Goal: Task Accomplishment & Management: Use online tool/utility

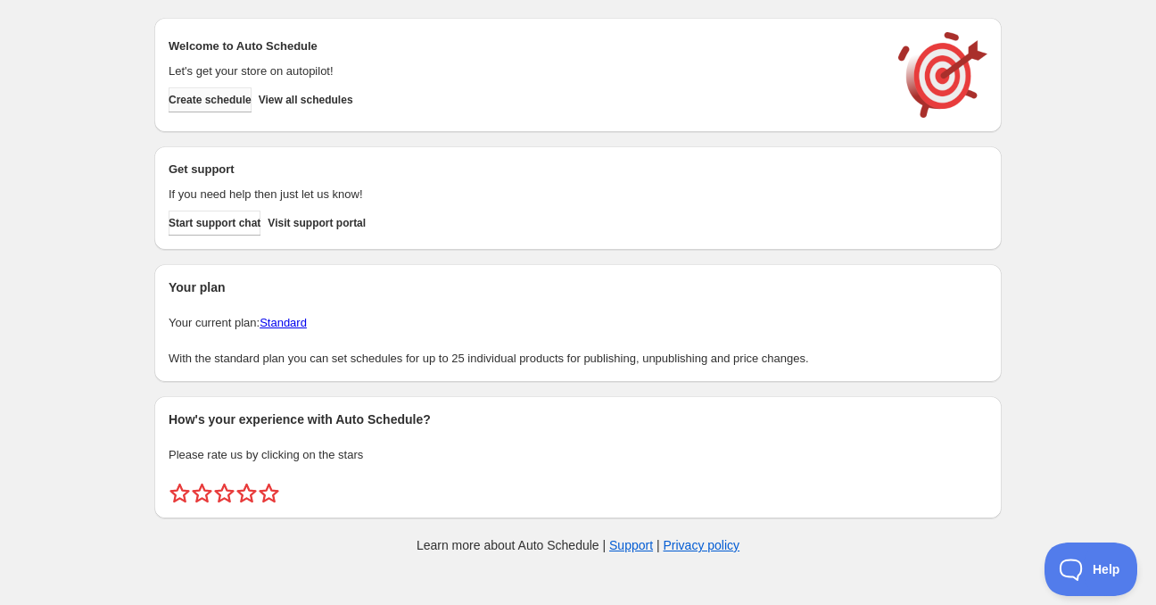
click at [225, 107] on button "Create schedule" at bounding box center [210, 99] width 83 height 25
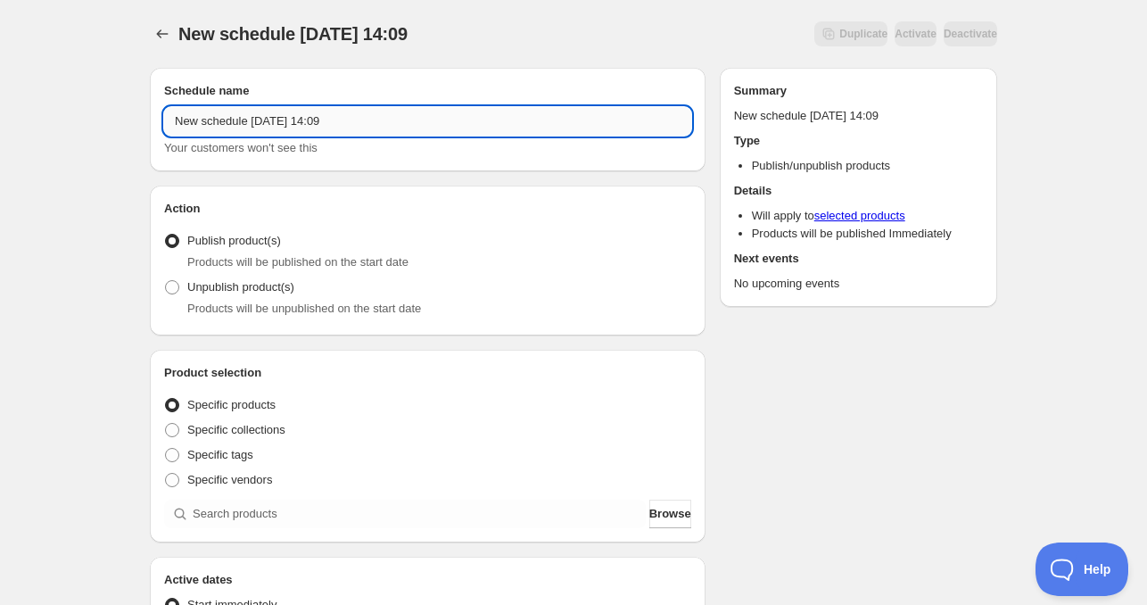
click at [350, 115] on input "New schedule [DATE] 14:09" at bounding box center [427, 121] width 527 height 29
drag, startPoint x: 397, startPoint y: 120, endPoint x: 168, endPoint y: 128, distance: 229.4
click at [168, 128] on input "New schedule [DATE] 14:09" at bounding box center [427, 121] width 527 height 29
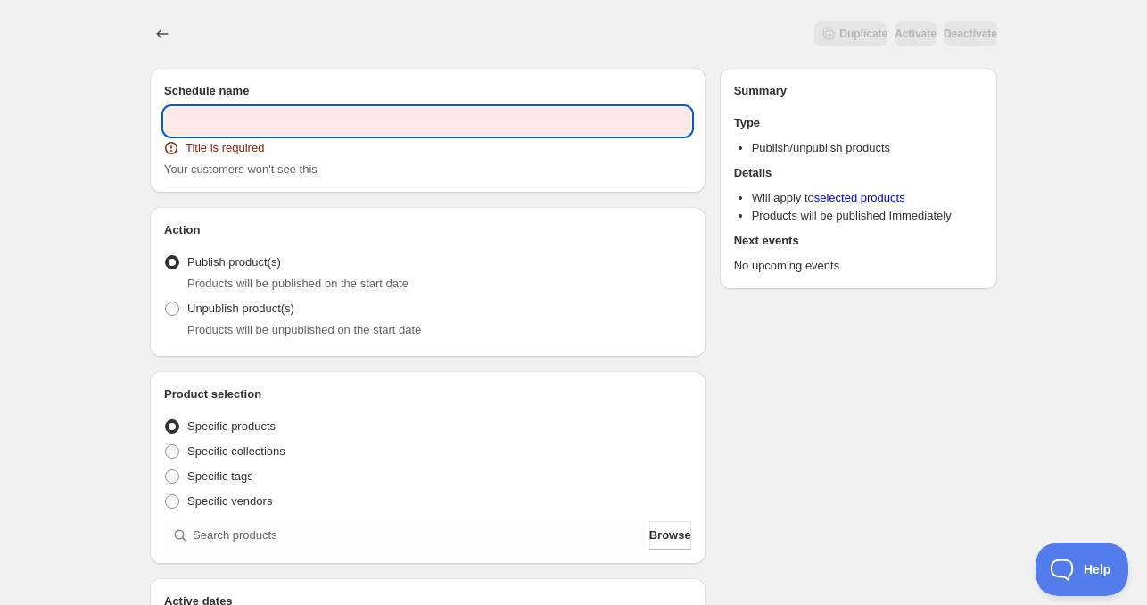
click at [376, 131] on input "text" at bounding box center [427, 121] width 527 height 29
click at [331, 119] on input "text" at bounding box center [427, 121] width 527 height 29
paste input "PROMO [DATE] ([DATE] - [DATE])"
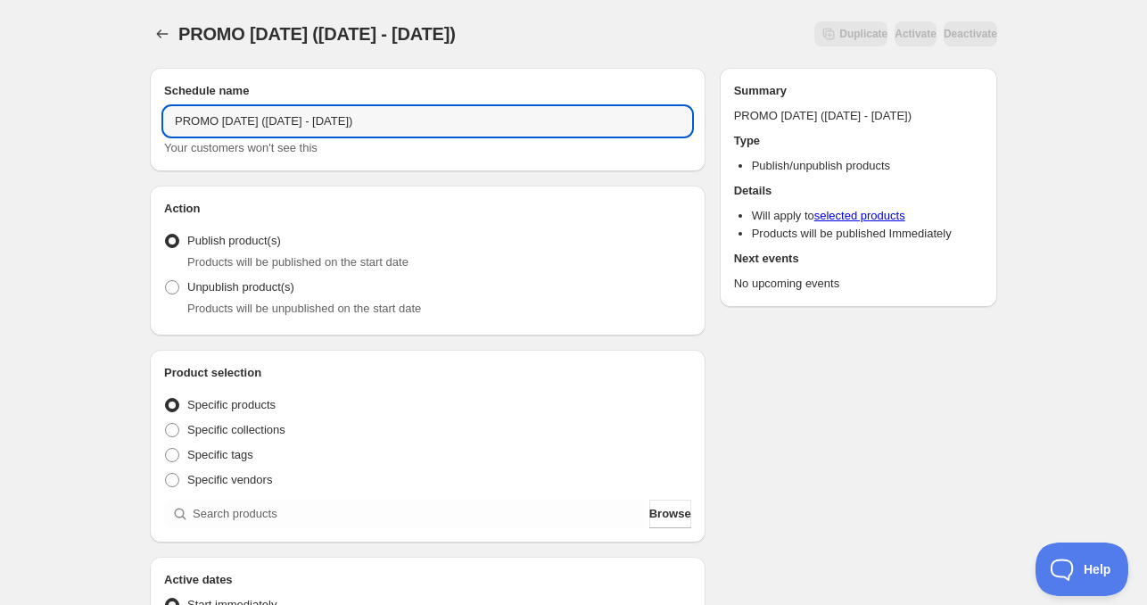
type input "PROMO [DATE] ([DATE] - [DATE])"
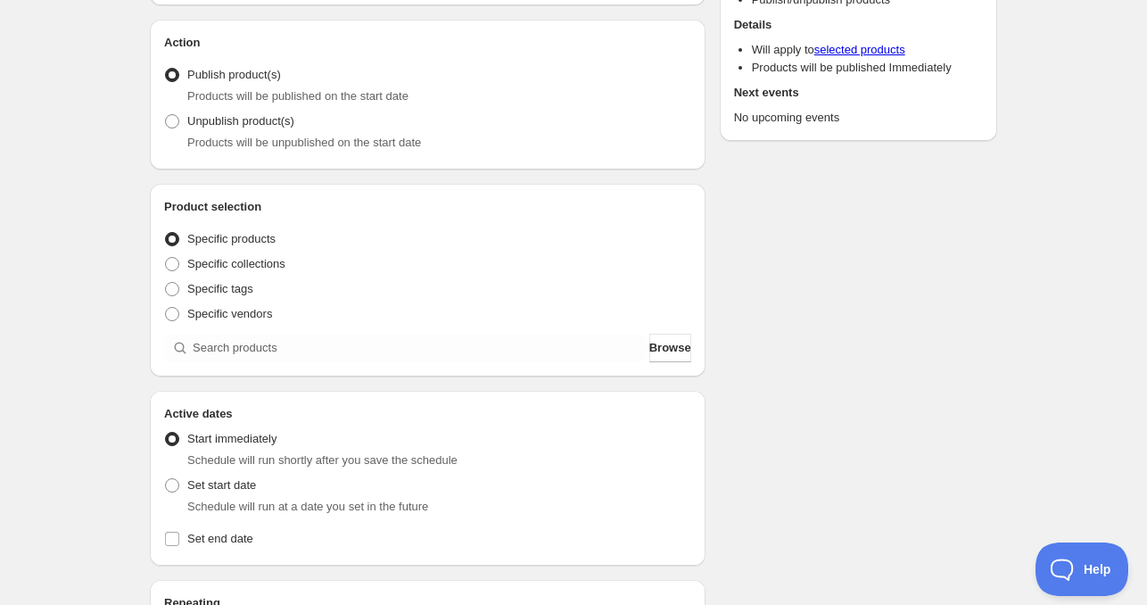
scroll to position [178, 0]
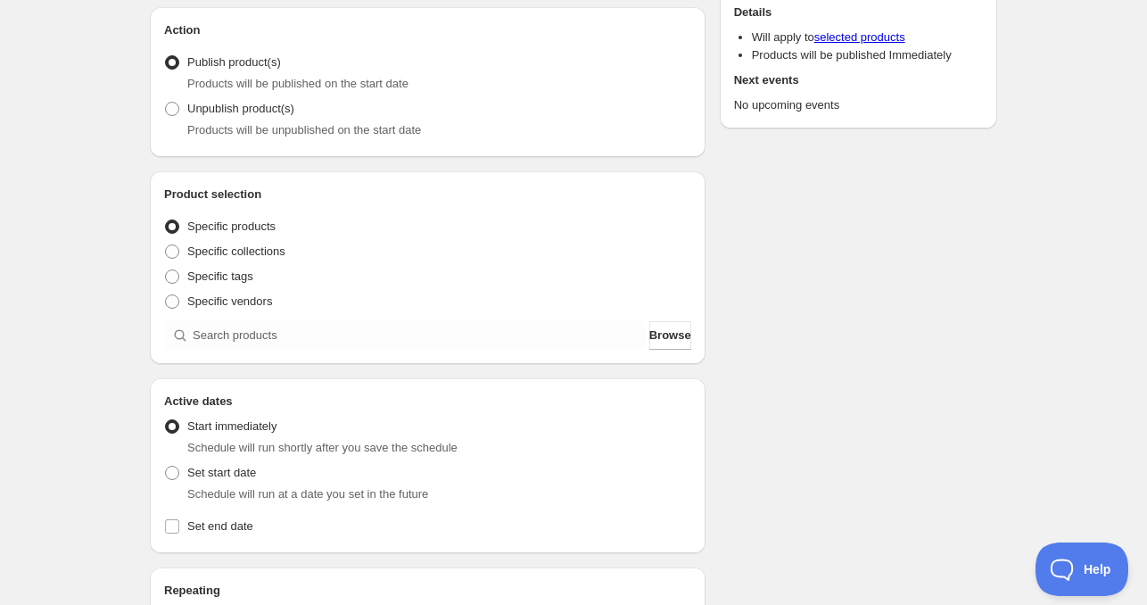
click at [278, 318] on div "Product selection Entity type Specific products Specific collections Specific t…" at bounding box center [427, 268] width 527 height 164
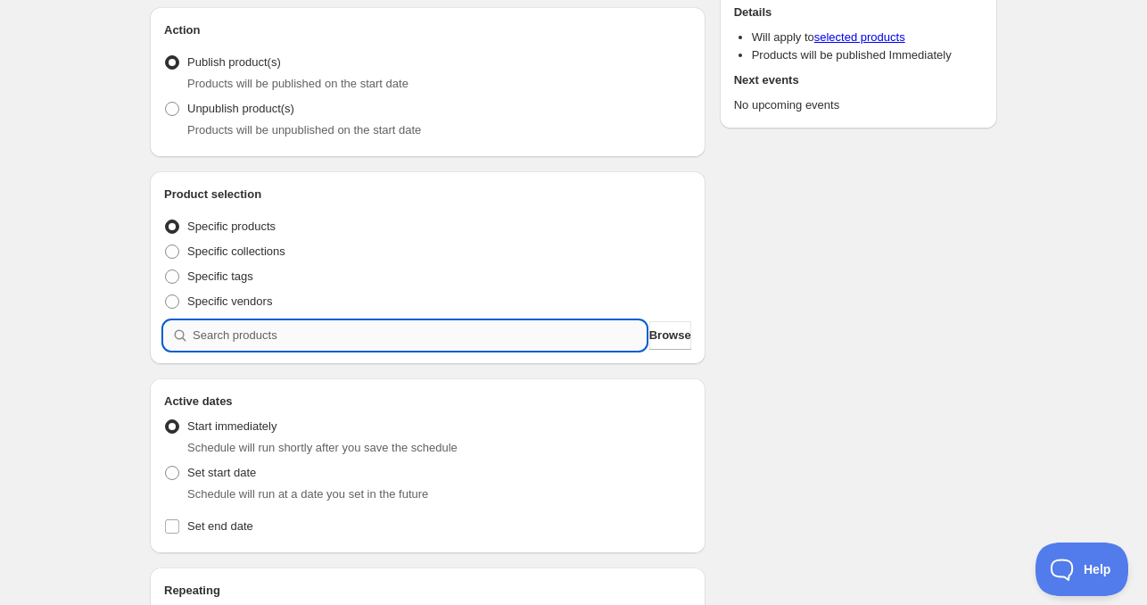
click at [278, 335] on input "search" at bounding box center [419, 335] width 453 height 29
click at [231, 330] on input "search" at bounding box center [419, 335] width 453 height 29
paste input "PROMO [DATE] SPM Immune Booster Pack"
type input "PROMO [DATE] SPM Immune Booster Pack"
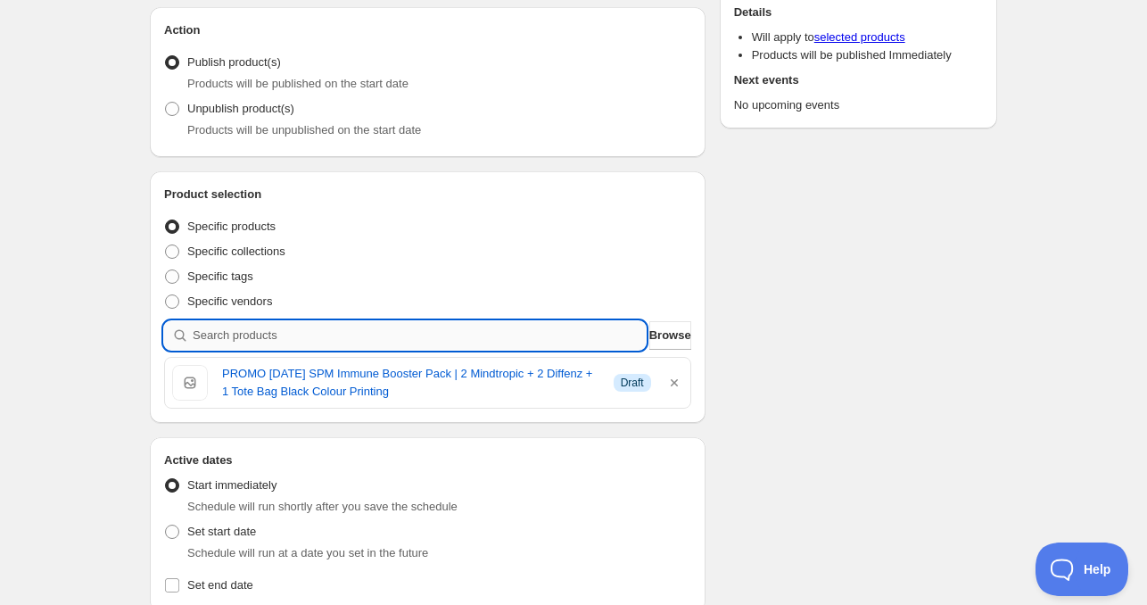
click at [224, 335] on input "search" at bounding box center [419, 335] width 453 height 29
paste input "PROMO [DATE] Focus & Comfort Set"
type input "PROMO [DATE] Focus & Comfort Set"
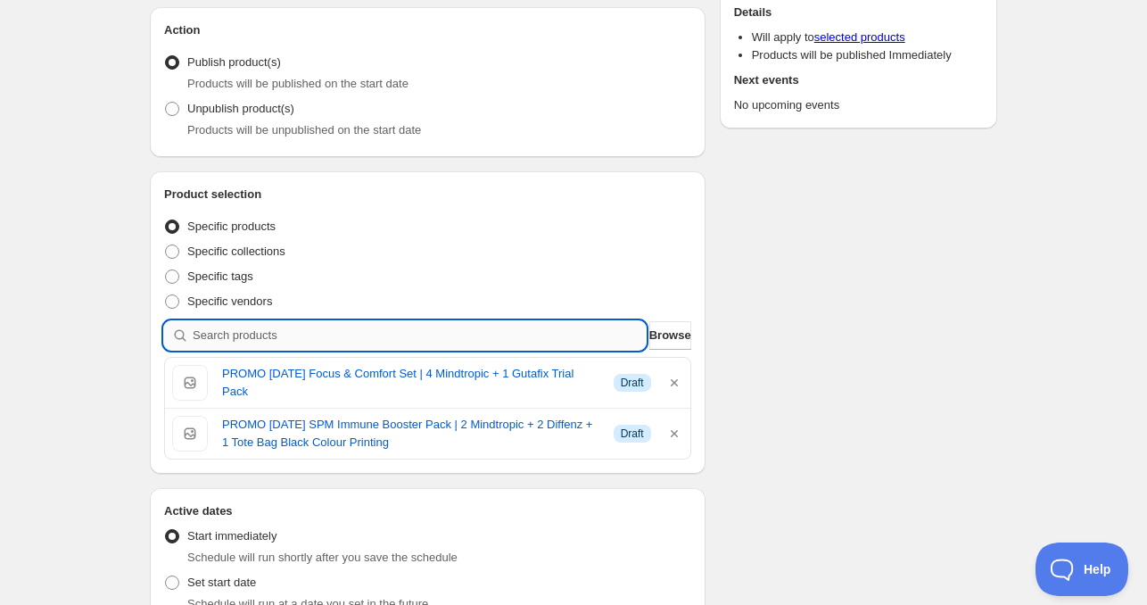
click at [262, 327] on input "search" at bounding box center [419, 335] width 453 height 29
paste input "PROMO [DATE] Year End Exam Set"
type input "PROMO [DATE] Year End Exam Set"
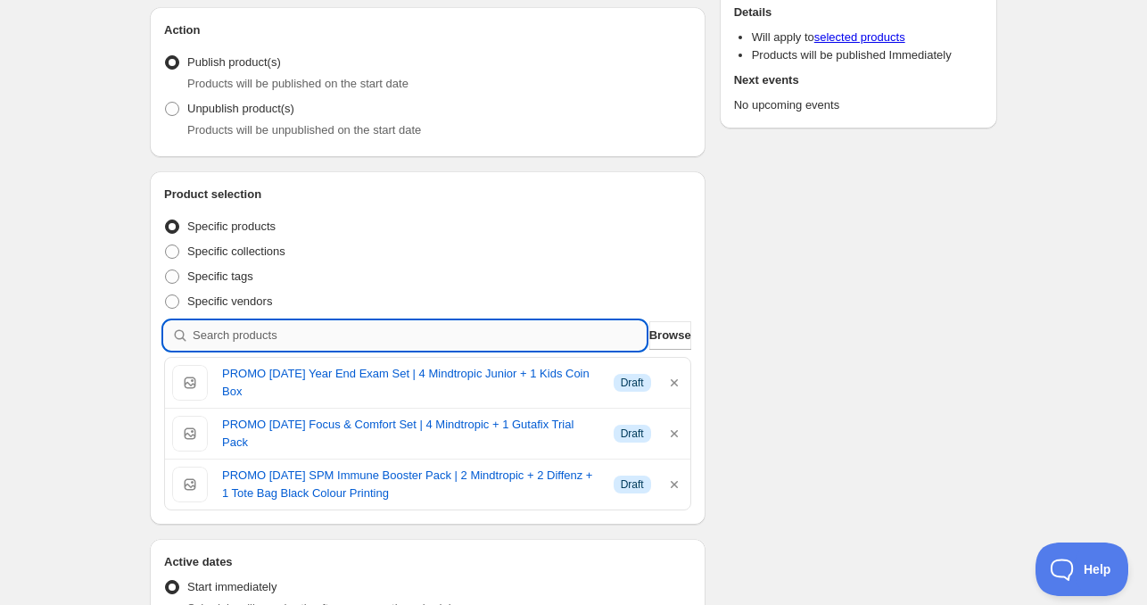
click at [295, 334] on input "search" at bounding box center [419, 335] width 453 height 29
paste input "PROMO [DATE] Blood Sugar Control Set"
type input "PROMO [DATE] Blood Sugar Control Set"
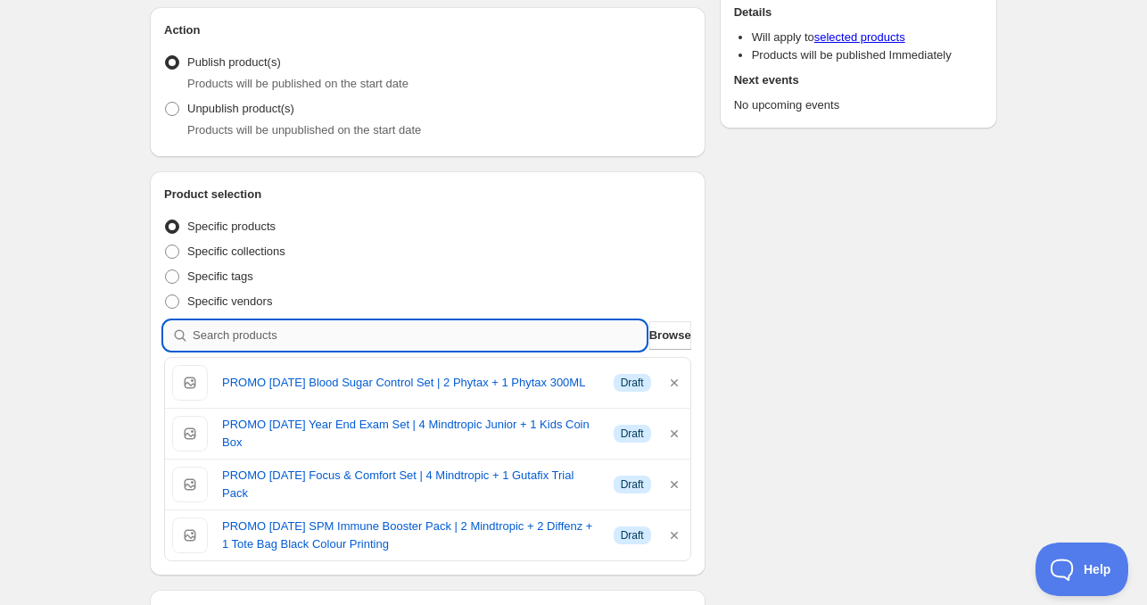
click at [339, 325] on input "search" at bounding box center [419, 335] width 453 height 29
click at [207, 335] on input "search" at bounding box center [419, 335] width 453 height 29
paste input "PROMO [DATE] JointEase Set"
type input "PROMO [DATE] JointEase Set"
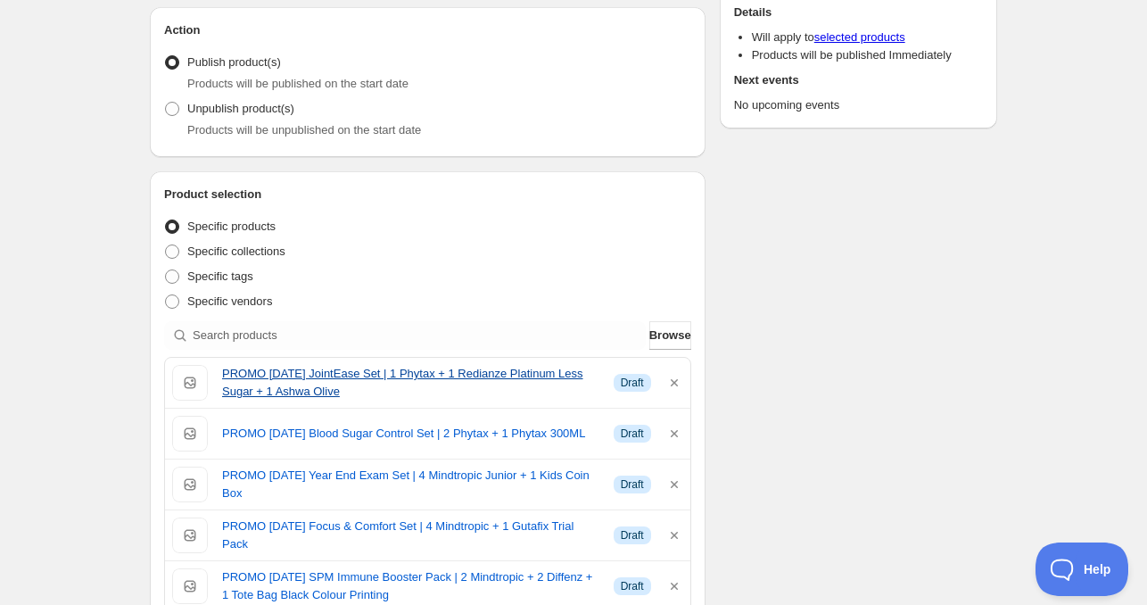
scroll to position [268, 0]
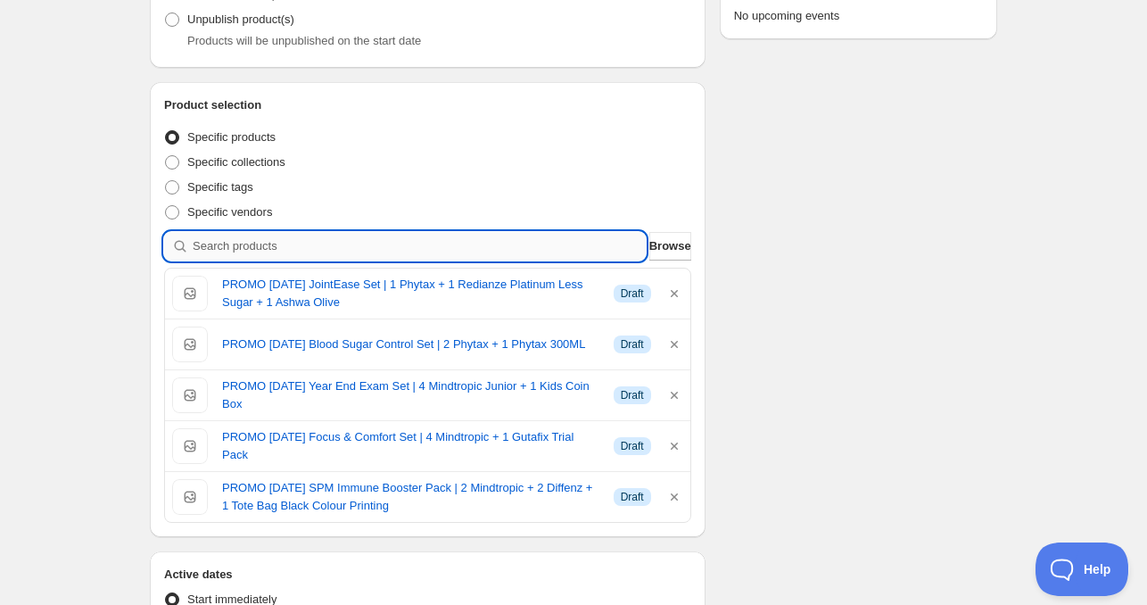
click at [280, 245] on input "search" at bounding box center [419, 246] width 453 height 29
paste input "PROMO [DATE] Golden Vitality Set"
type input "PROMO [DATE] Golden Vitality Set"
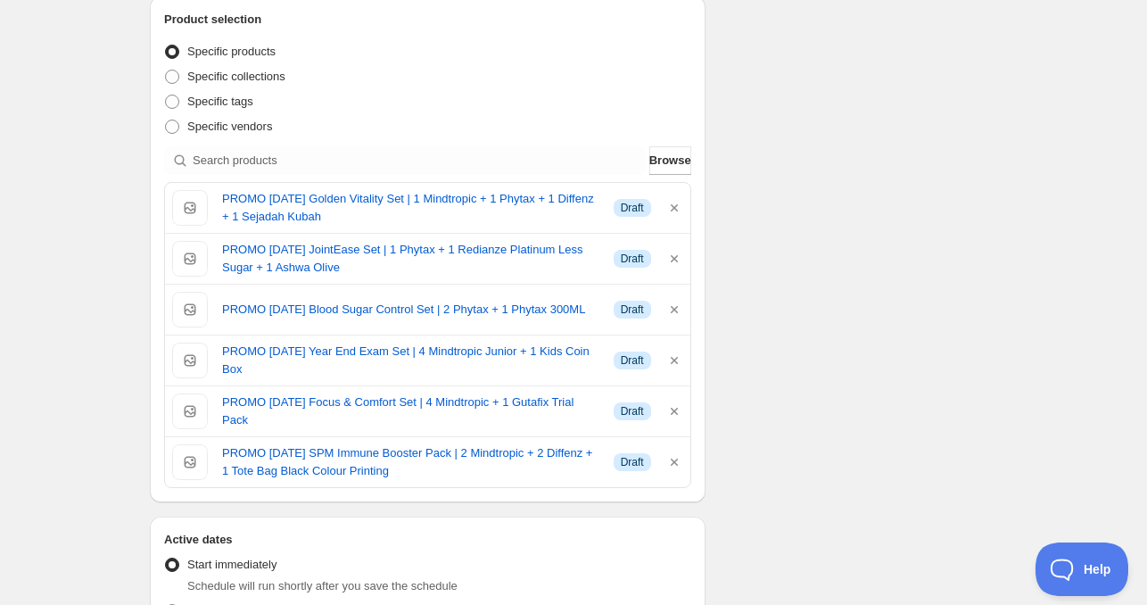
scroll to position [357, 0]
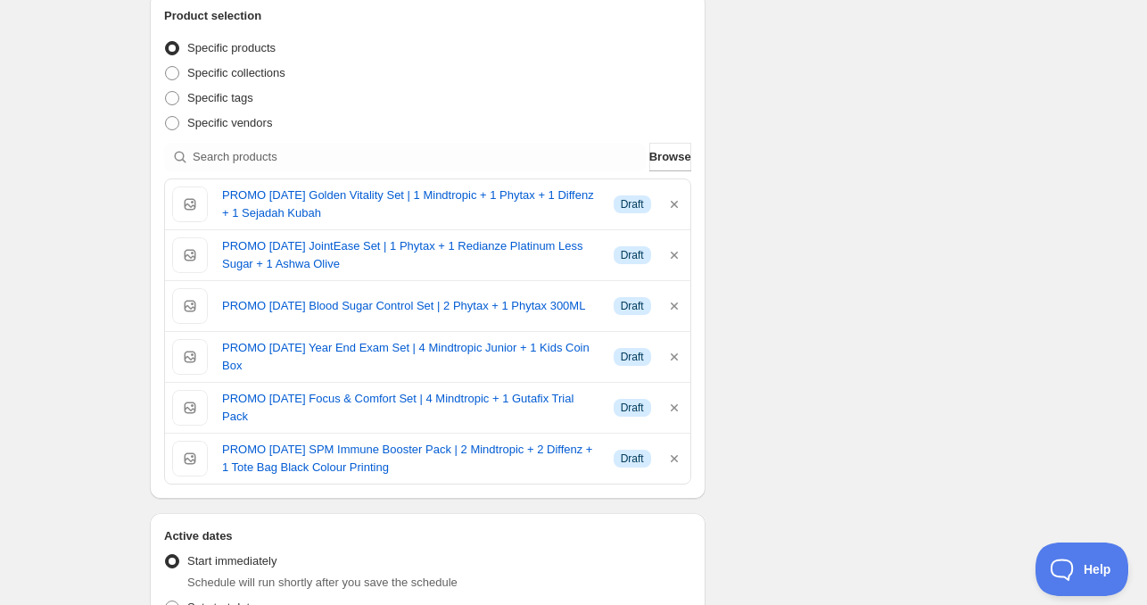
click at [824, 388] on div "Schedule name PROMO [DATE] ([DATE] - [DATE]) Your customers won't see this Acti…" at bounding box center [567, 488] width 862 height 1583
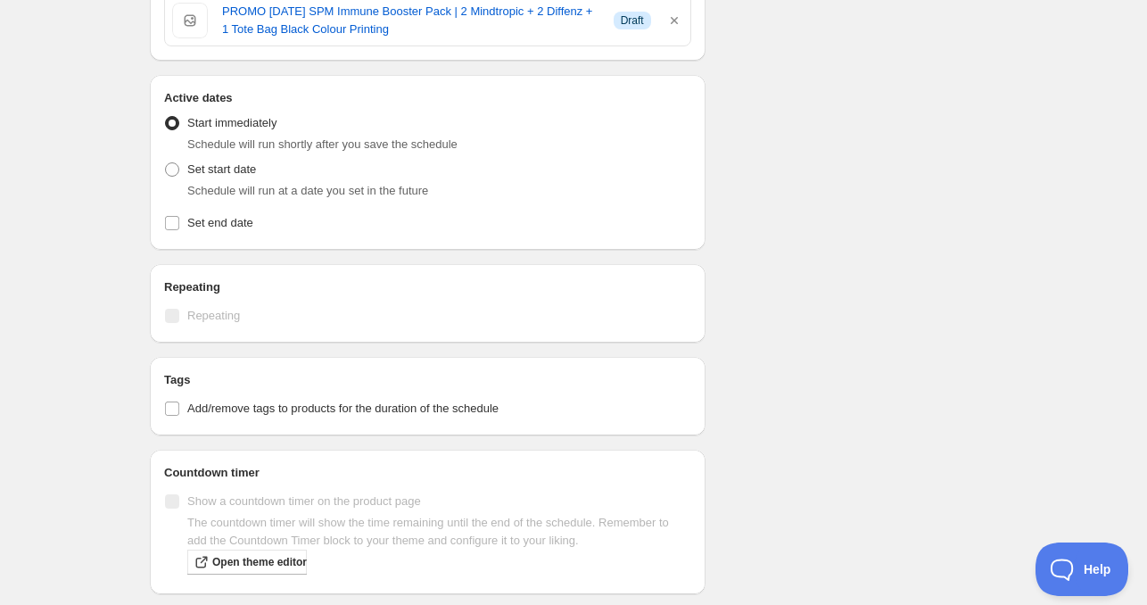
scroll to position [803, 0]
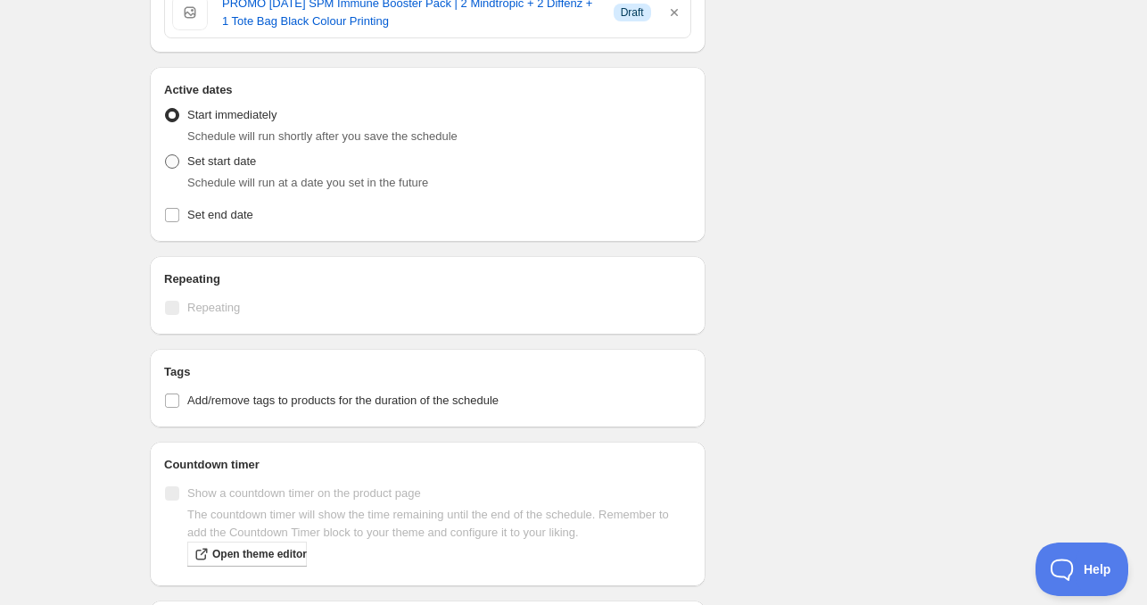
click at [231, 167] on span "Set start date" at bounding box center [221, 160] width 69 height 13
click at [166, 155] on input "Set start date" at bounding box center [165, 154] width 1 height 1
radio input "true"
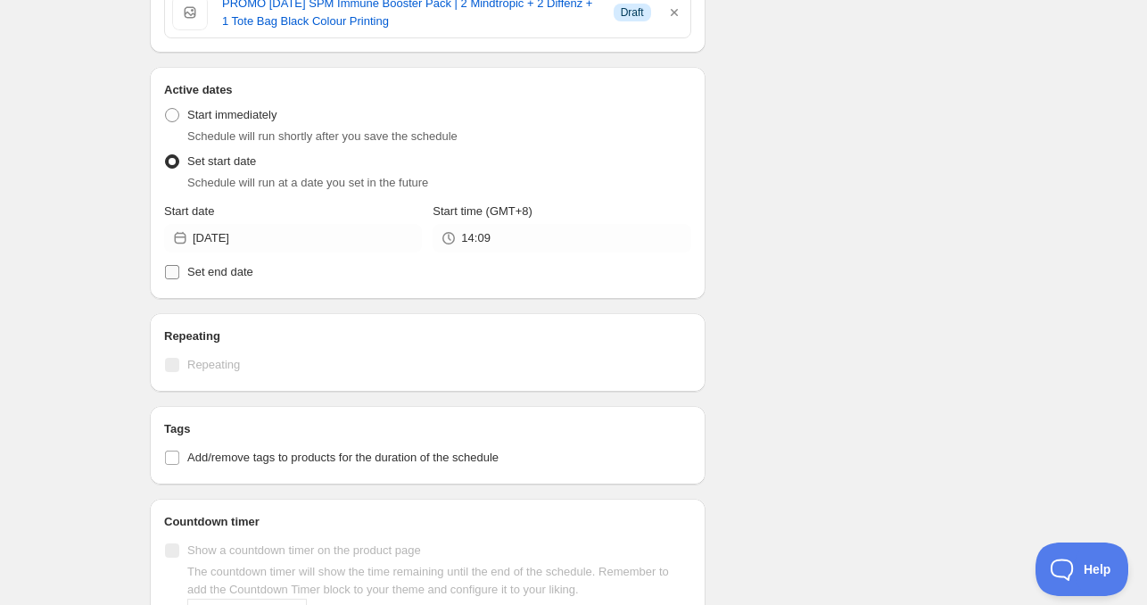
click at [211, 266] on span "Set end date" at bounding box center [220, 271] width 66 height 13
click at [179, 266] on input "Set end date" at bounding box center [172, 272] width 14 height 14
checkbox input "true"
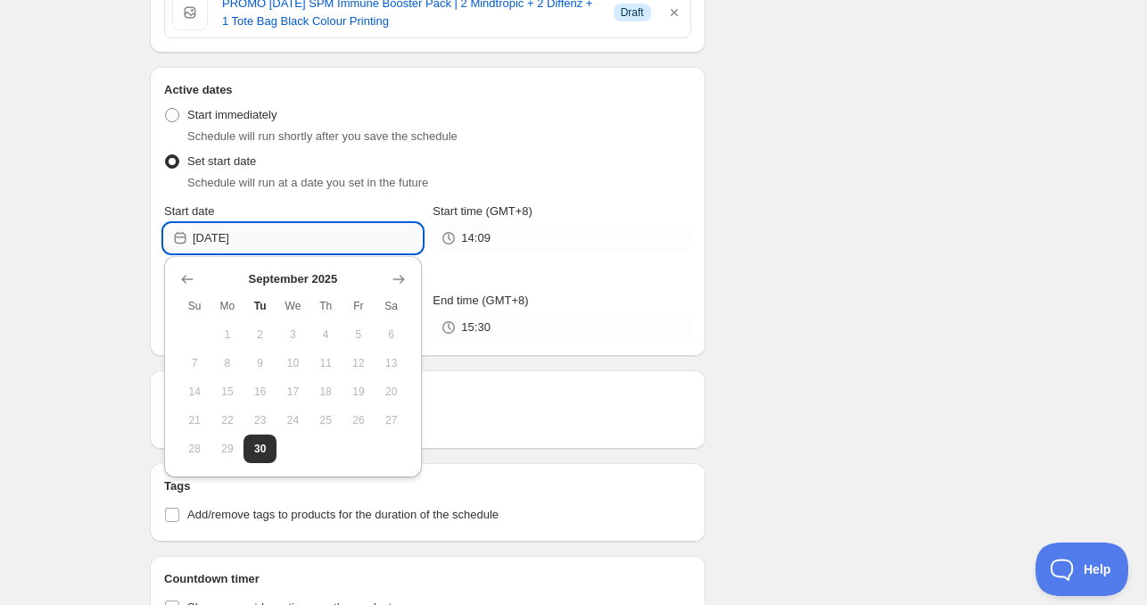
click at [284, 245] on input "[DATE]" at bounding box center [307, 238] width 229 height 29
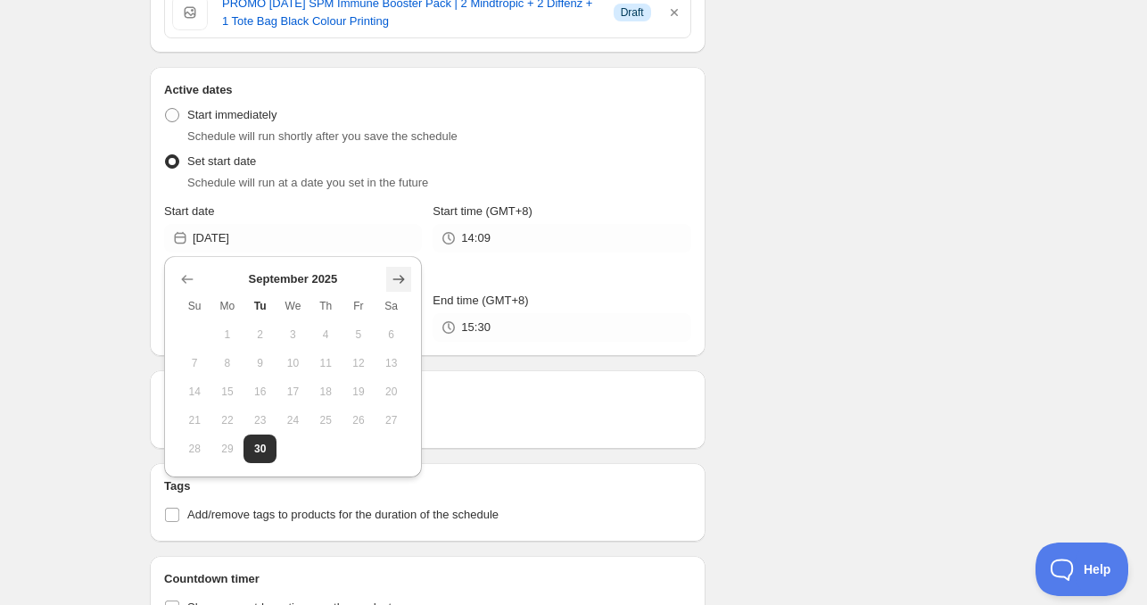
click at [393, 279] on icon "Show next month, October 2025" at bounding box center [399, 279] width 18 height 18
click at [293, 336] on span "1" at bounding box center [293, 334] width 19 height 14
type input "[DATE]"
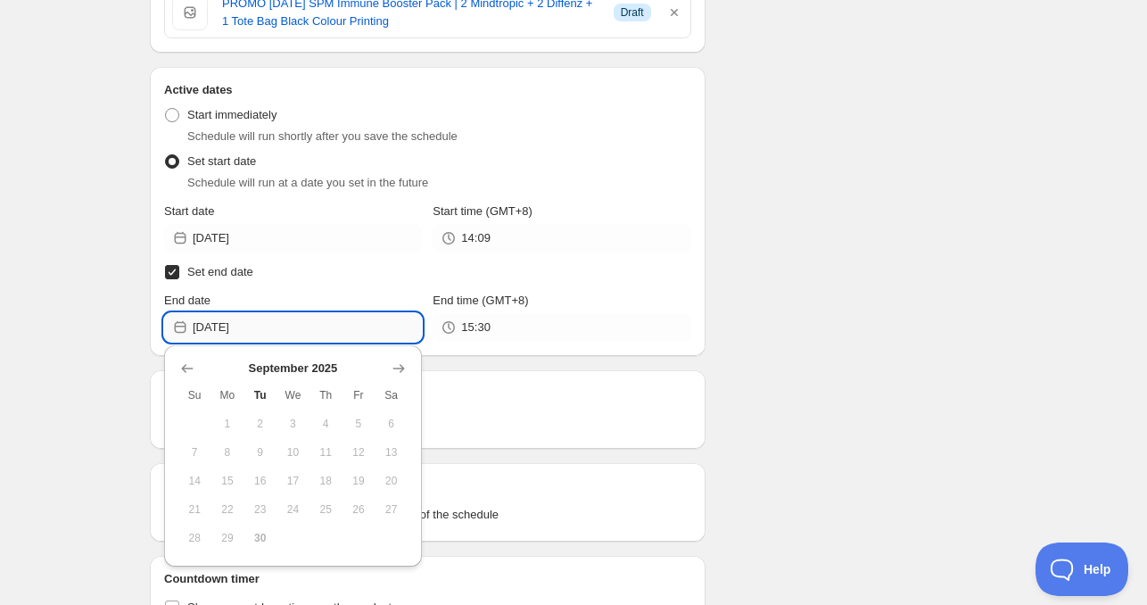
click at [285, 328] on input "[DATE]" at bounding box center [307, 327] width 229 height 29
click at [396, 370] on icon "Show next month, October 2025" at bounding box center [399, 368] width 18 height 18
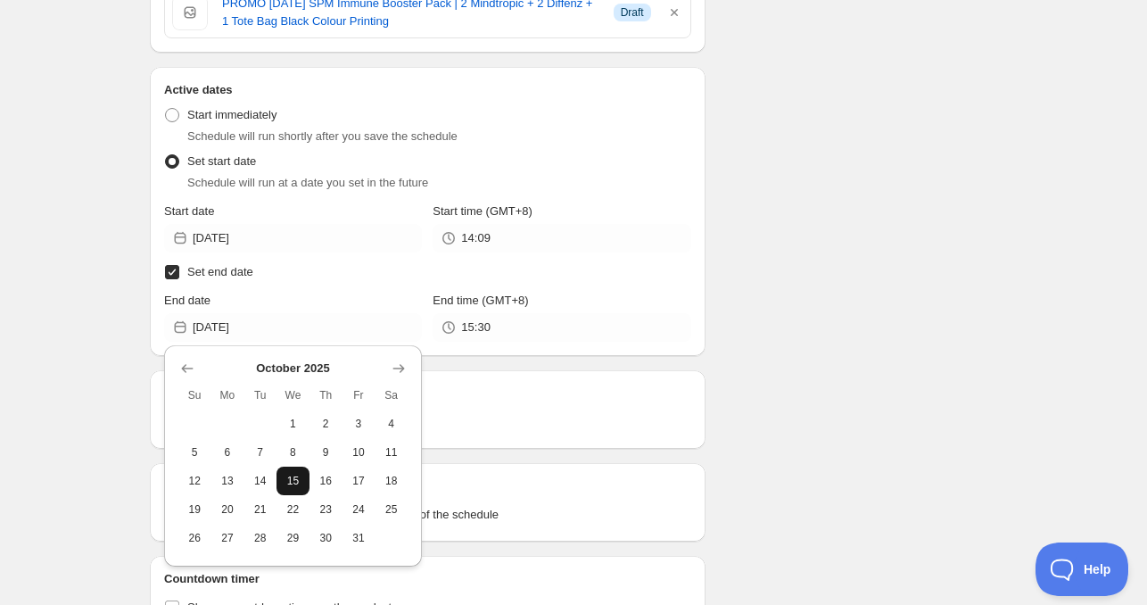
click at [290, 482] on span "15" at bounding box center [293, 481] width 19 height 14
type input "[DATE]"
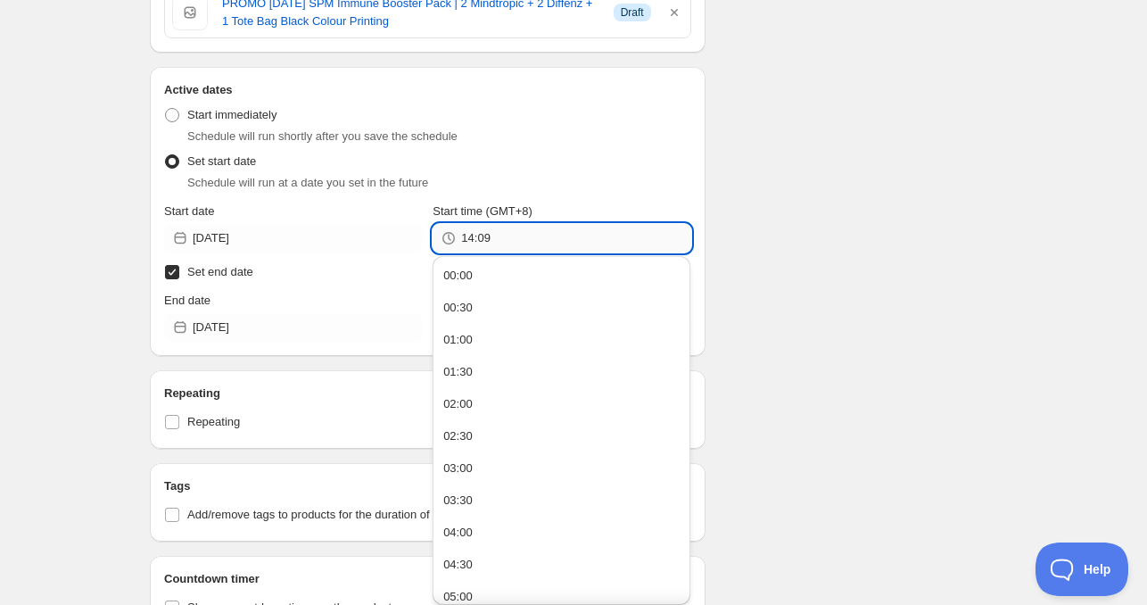
click at [491, 227] on input "14:09" at bounding box center [575, 238] width 229 height 29
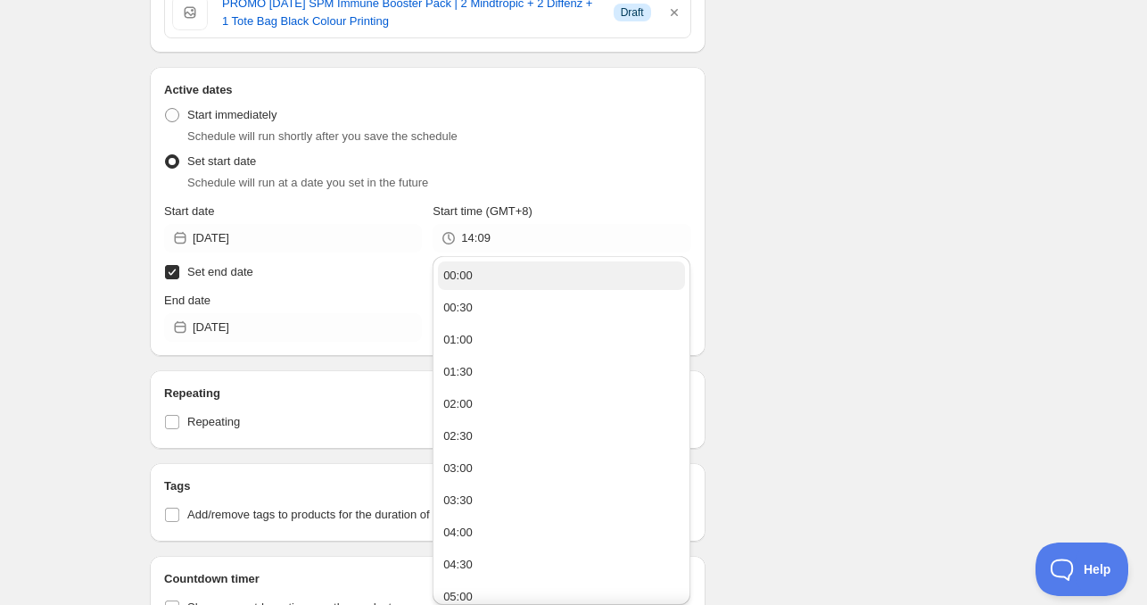
click at [482, 277] on button "00:00" at bounding box center [561, 275] width 247 height 29
type input "00:00"
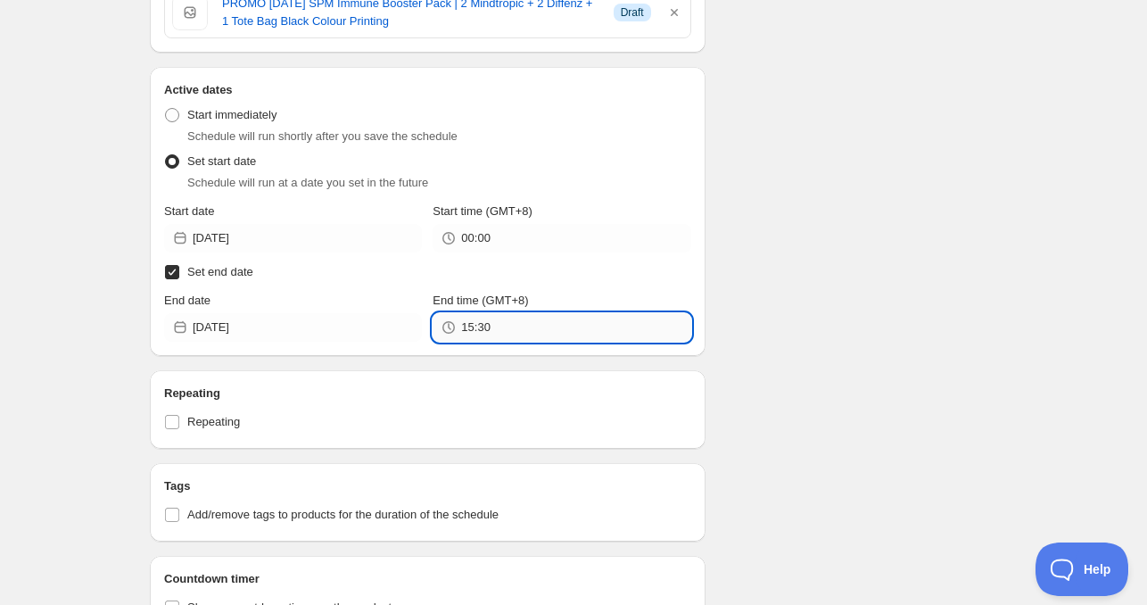
click at [503, 330] on input "15:30" at bounding box center [575, 327] width 229 height 29
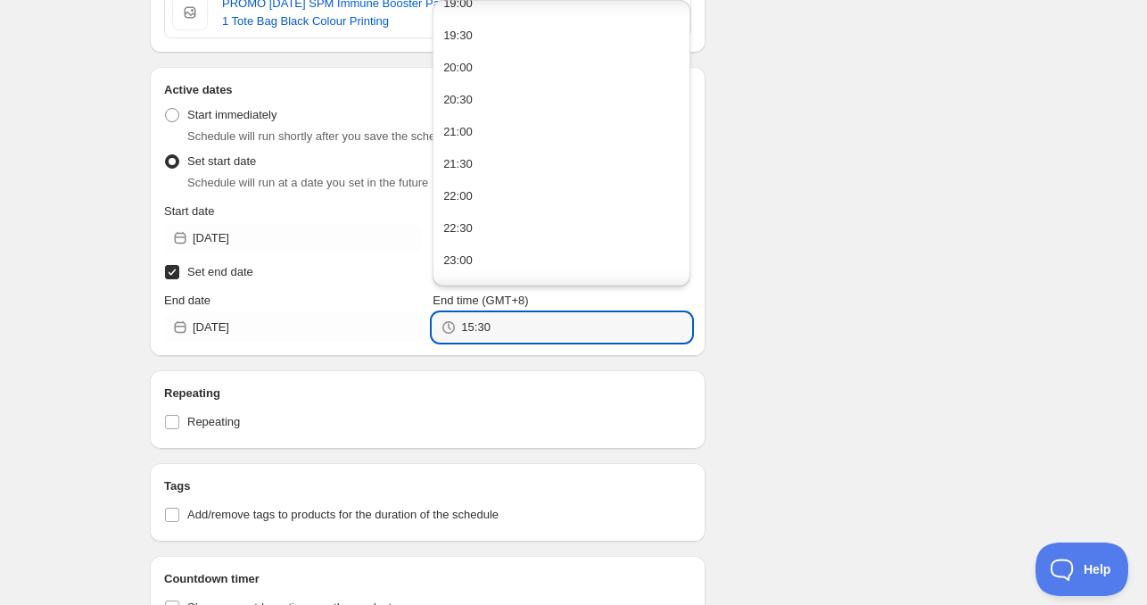
scroll to position [1262, 0]
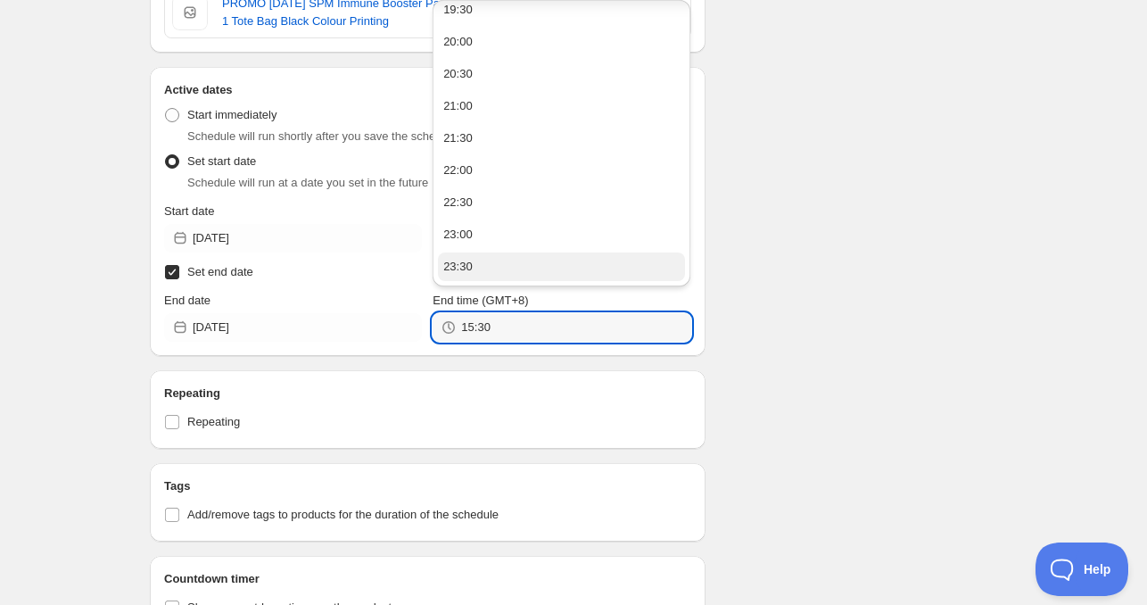
click at [514, 261] on button "23:30" at bounding box center [561, 266] width 247 height 29
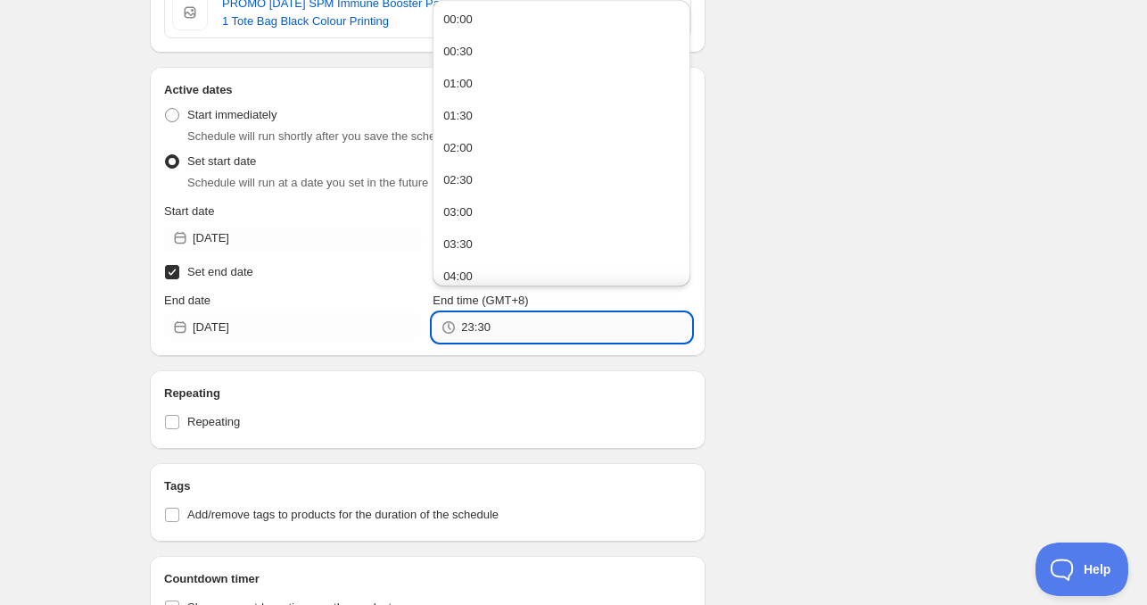
click at [500, 330] on input "23:30" at bounding box center [575, 327] width 229 height 29
type input "23:59"
click at [763, 317] on div "Schedule name PROMO [DATE] ([DATE] - [DATE]) Your customers won't see this Acti…" at bounding box center [567, 142] width 862 height 1783
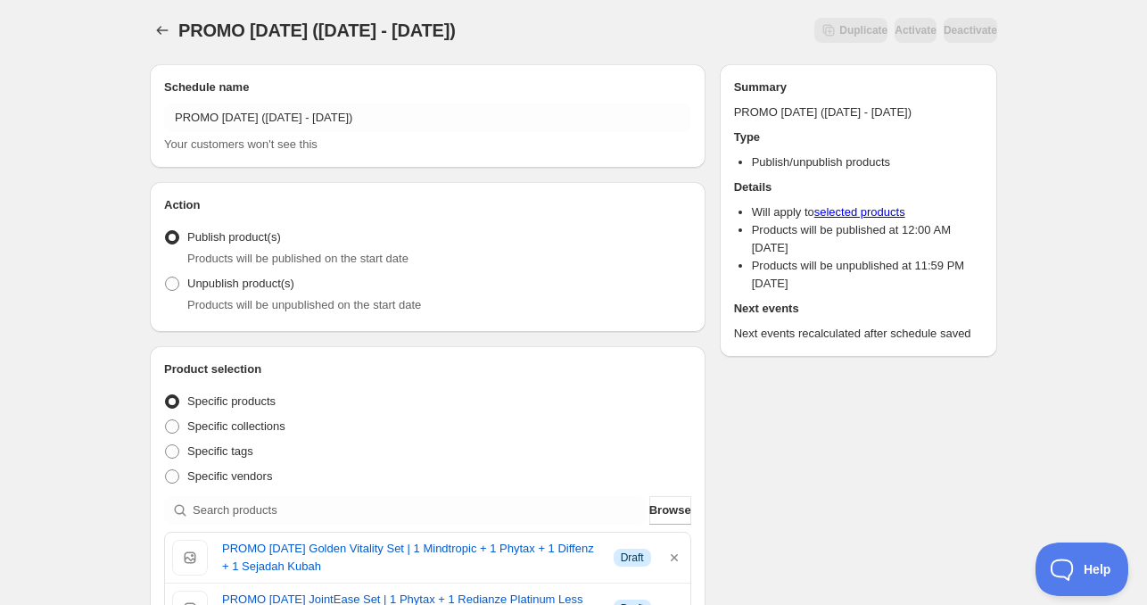
scroll to position [0, 0]
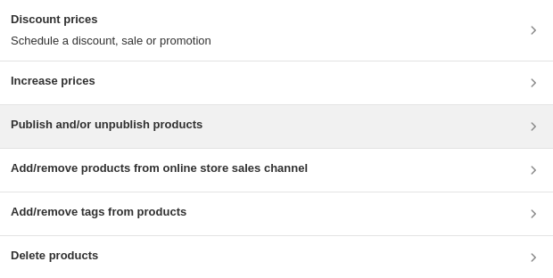
click at [116, 128] on h3 "Publish and/or unpublish products" at bounding box center [107, 125] width 192 height 18
